Goal: Find contact information: Find contact information

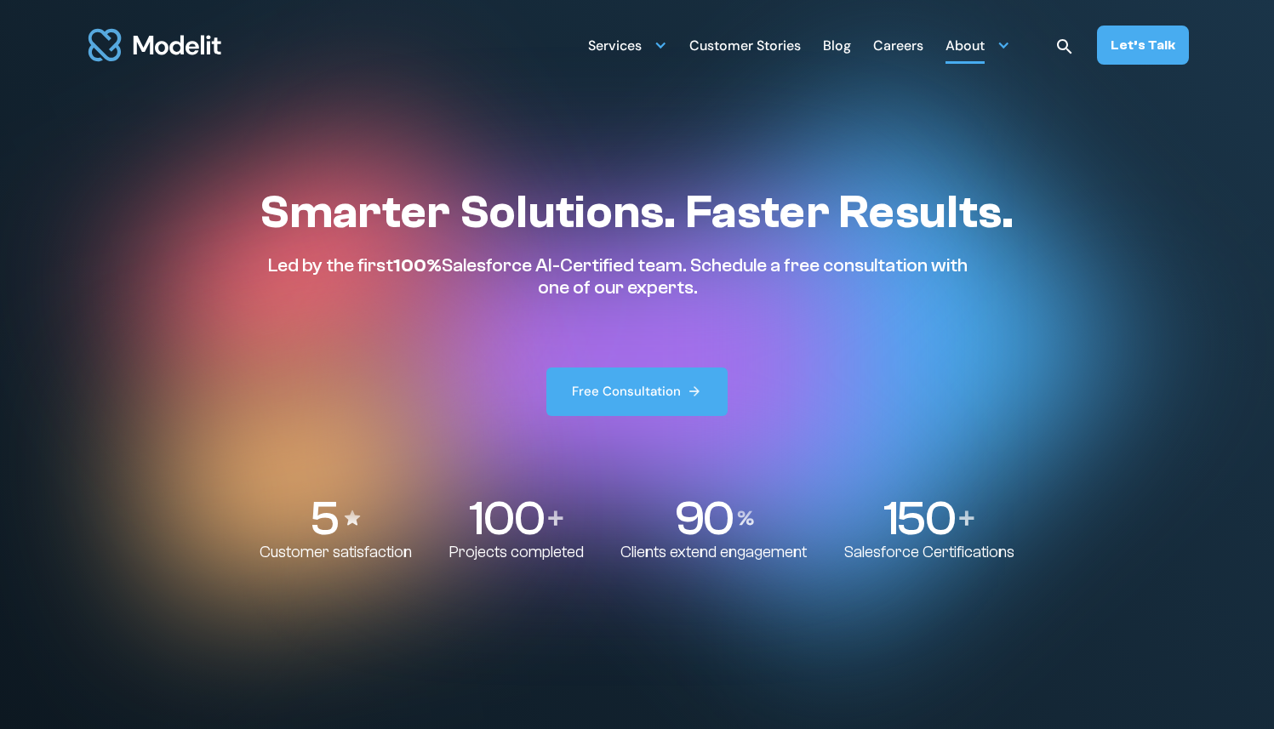
click at [962, 48] on div "About" at bounding box center [964, 47] width 39 height 33
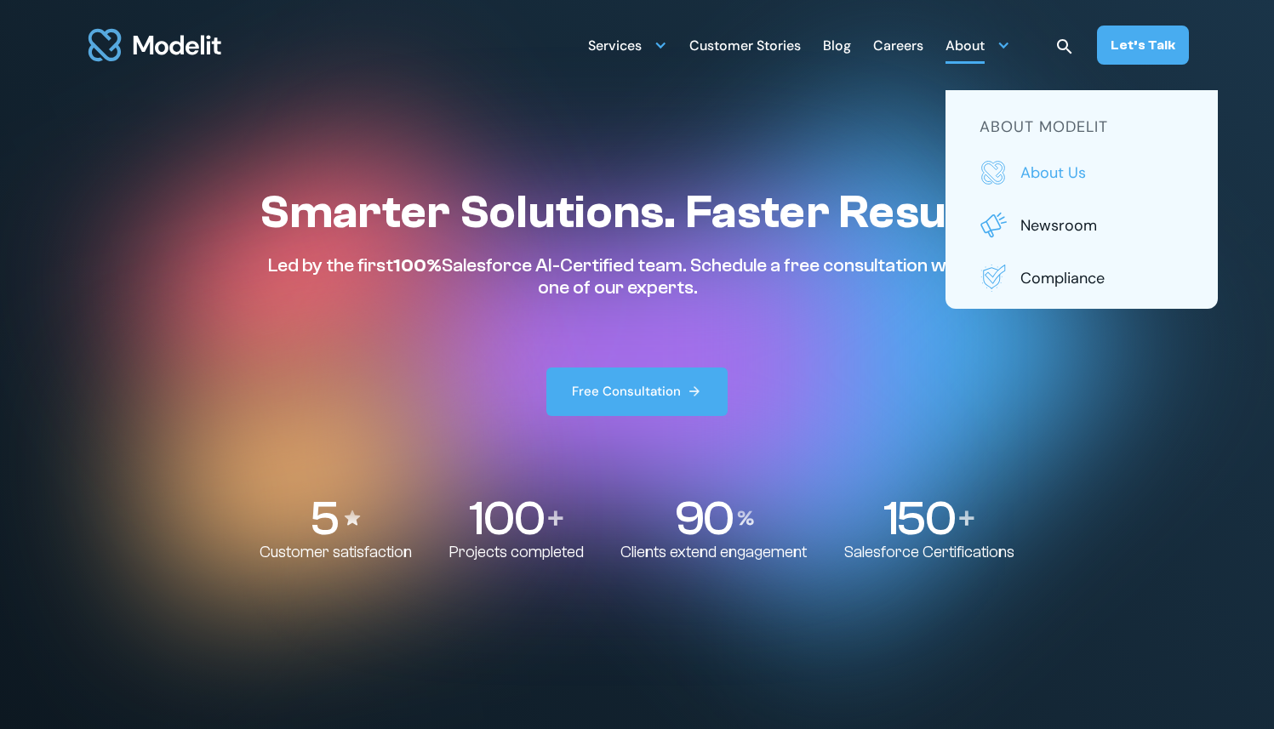
click at [1047, 175] on p "About us" at bounding box center [1101, 173] width 163 height 22
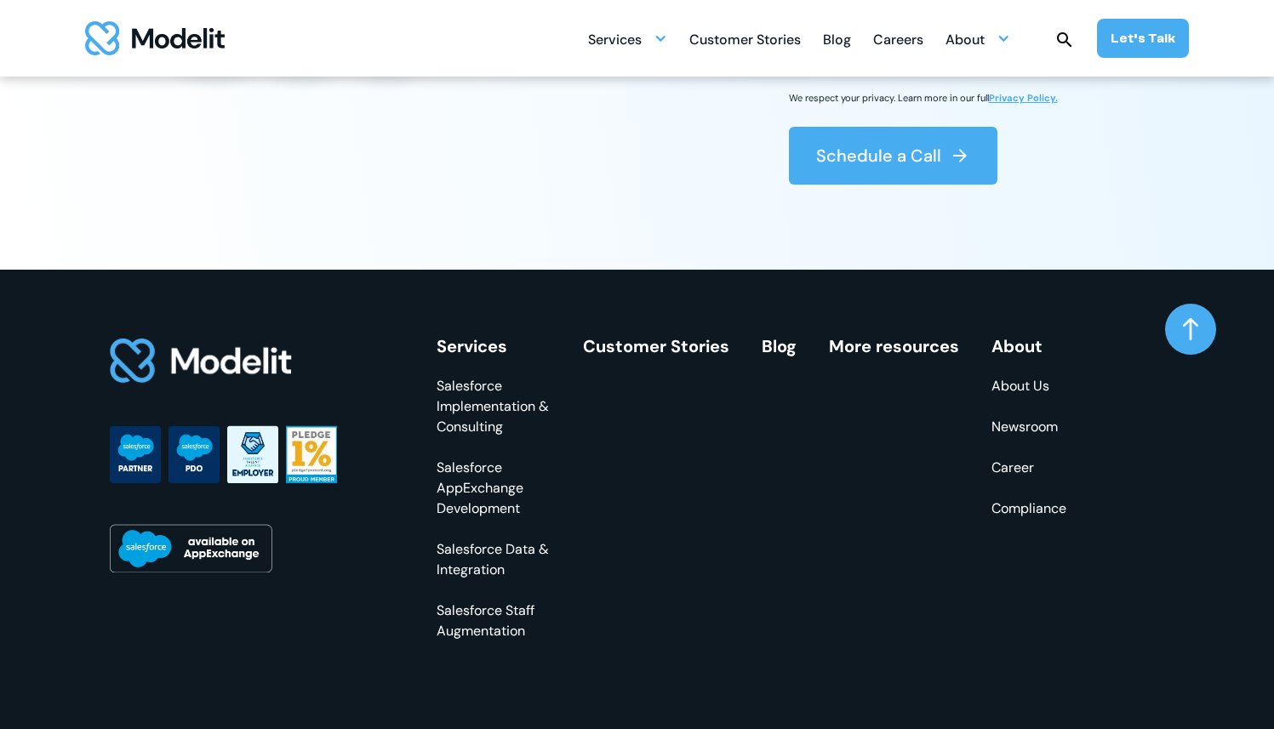
scroll to position [4820, 0]
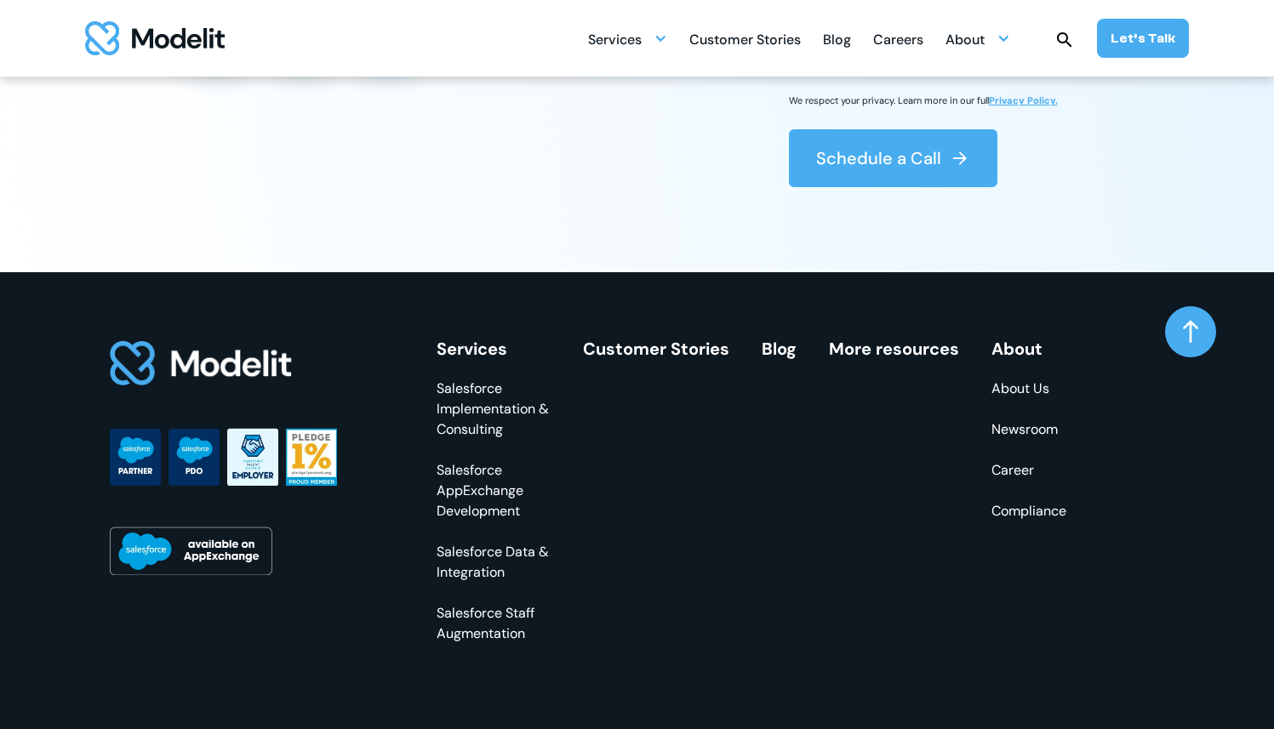
click at [1032, 399] on link "About Us" at bounding box center [1028, 389] width 75 height 20
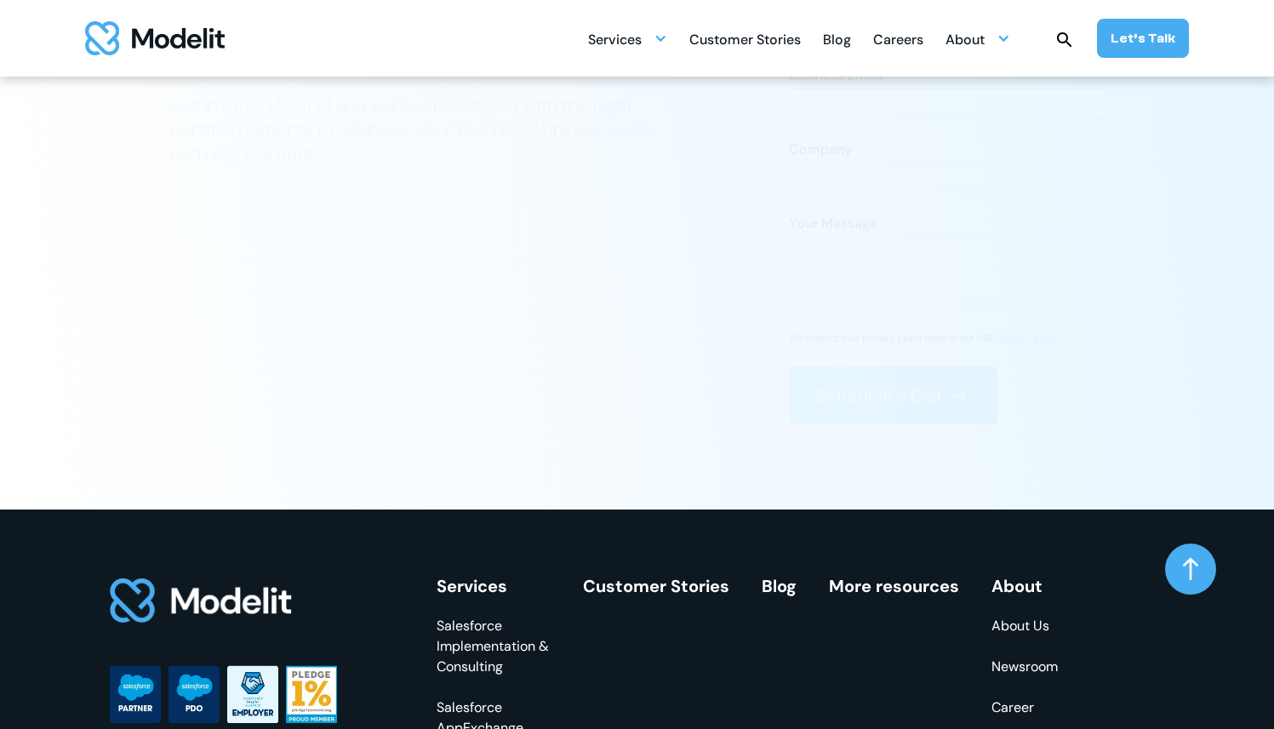
scroll to position [4675, 0]
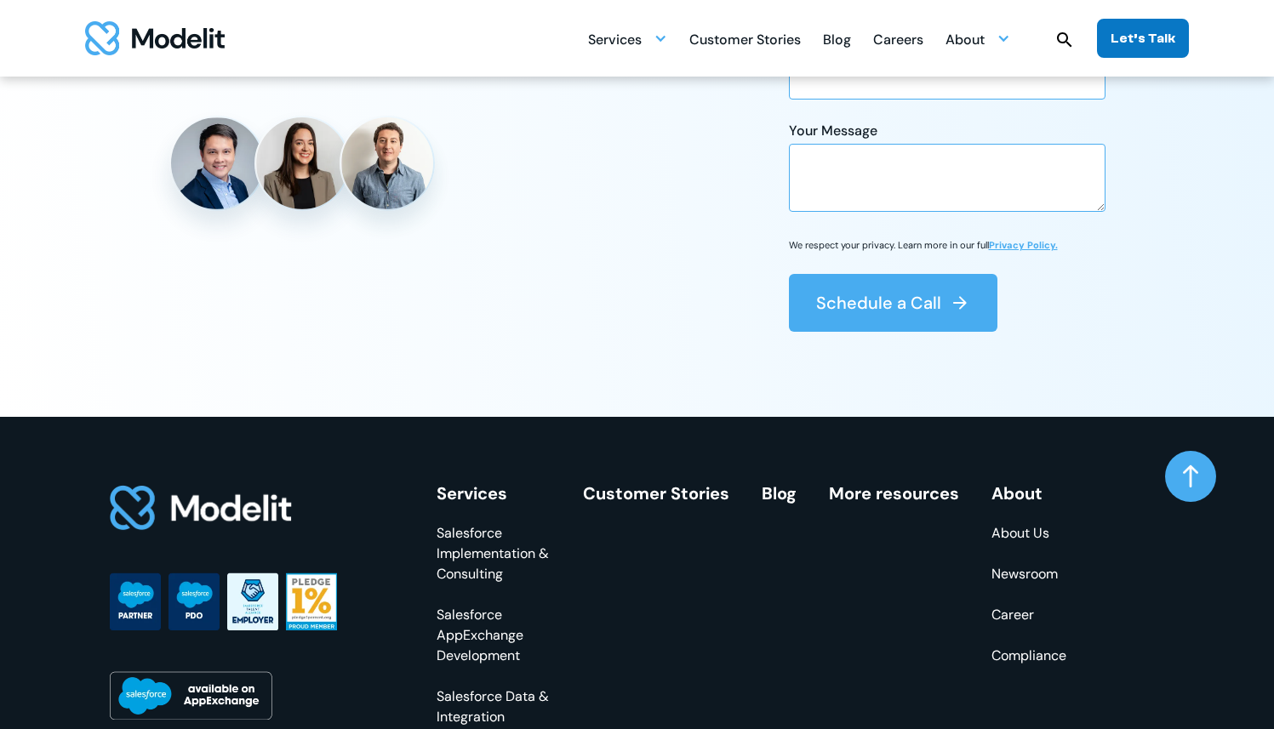
click at [1110, 41] on link "Let’s Talk" at bounding box center [1143, 38] width 92 height 39
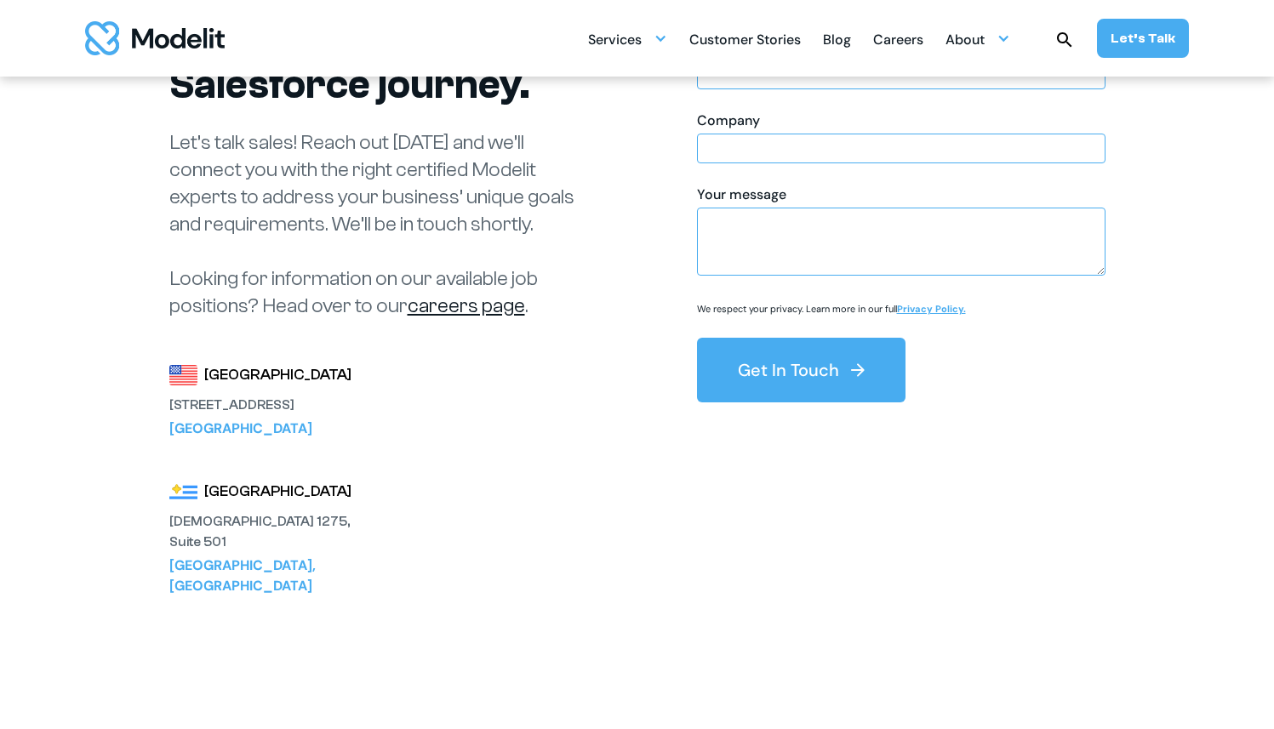
scroll to position [210, 0]
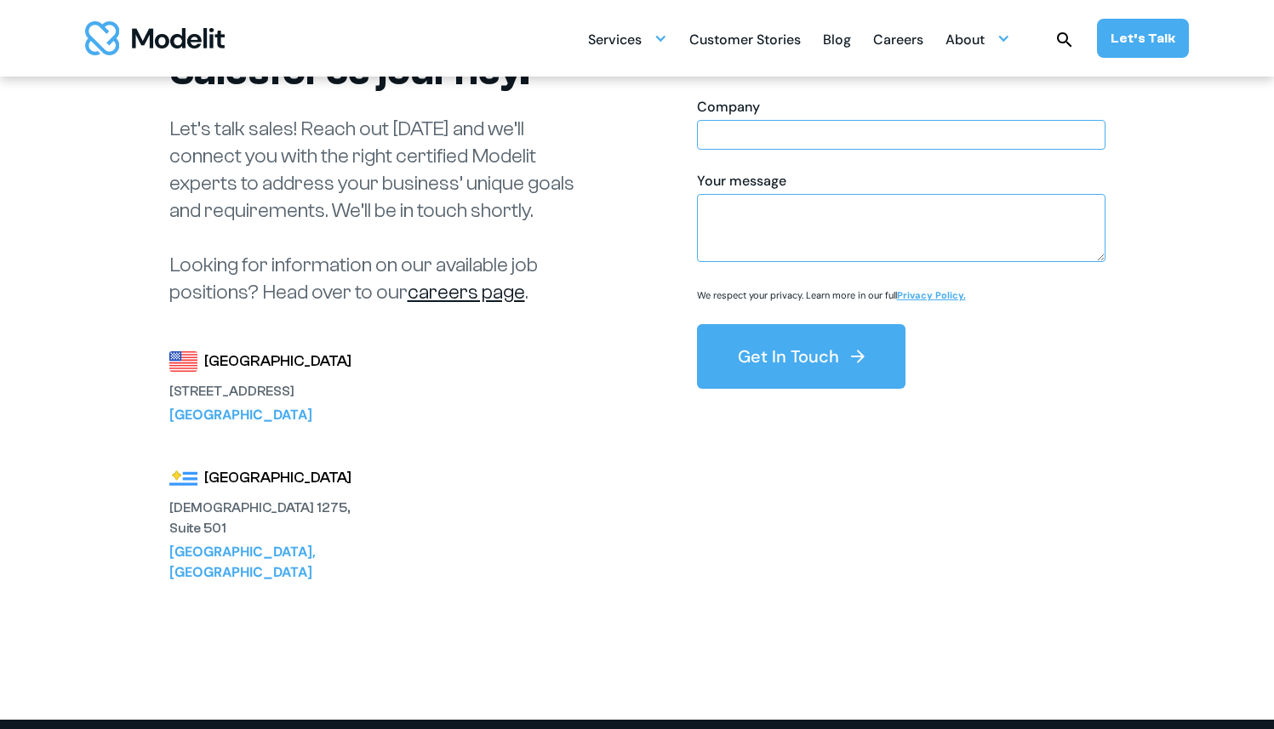
drag, startPoint x: 345, startPoint y: 395, endPoint x: 170, endPoint y: 383, distance: 174.8
click at [170, 383] on div "[STREET_ADDRESS]" at bounding box center [262, 391] width 187 height 20
copy div "[STREET_ADDRESS]"
